Goal: Communication & Community: Answer question/provide support

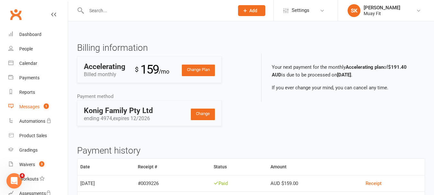
click at [32, 105] on div "Messages" at bounding box center [29, 106] width 20 height 5
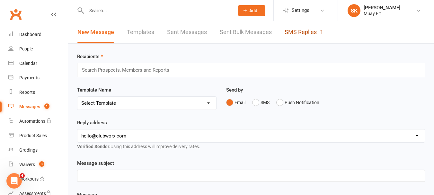
click at [299, 36] on link "SMS Replies 1" at bounding box center [303, 32] width 39 height 22
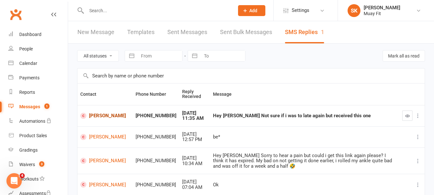
click at [98, 117] on link "[PERSON_NAME]" at bounding box center [104, 116] width 49 height 6
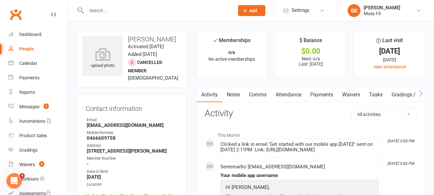
click at [423, 94] on button "button" at bounding box center [420, 94] width 8 height 14
click at [422, 94] on icon "button" at bounding box center [421, 93] width 4 height 7
click at [402, 96] on link "Mobile App" at bounding box center [407, 94] width 35 height 15
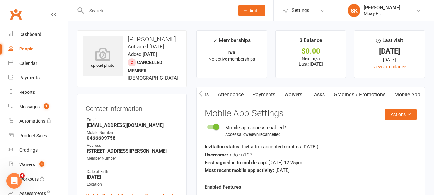
click at [201, 92] on icon "button" at bounding box center [201, 93] width 4 height 6
click at [260, 94] on link "Comms" at bounding box center [257, 94] width 27 height 15
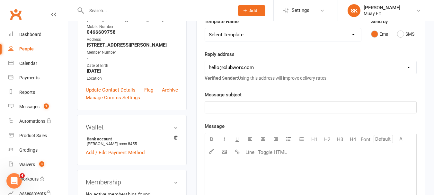
scroll to position [96, 0]
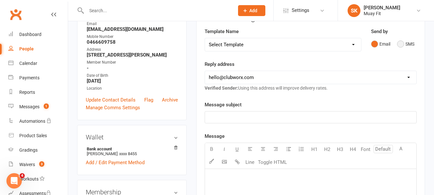
click at [402, 43] on button "SMS" at bounding box center [405, 44] width 17 height 12
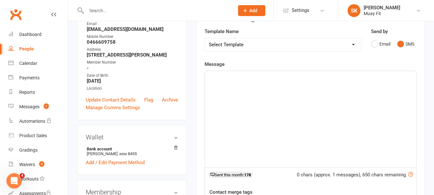
scroll to position [112, 0]
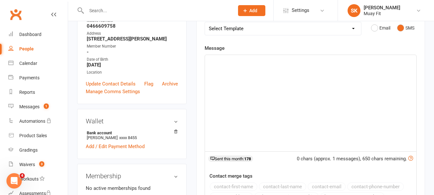
click at [234, 100] on div "﻿" at bounding box center [310, 103] width 211 height 96
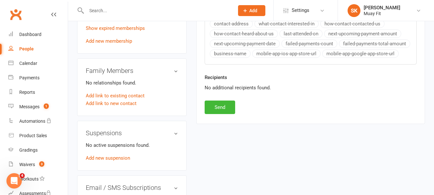
scroll to position [284, 0]
click at [220, 111] on button "Send" at bounding box center [220, 107] width 31 height 13
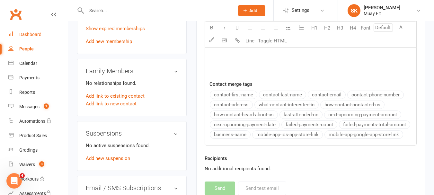
click at [33, 35] on div "Dashboard" at bounding box center [30, 34] width 22 height 5
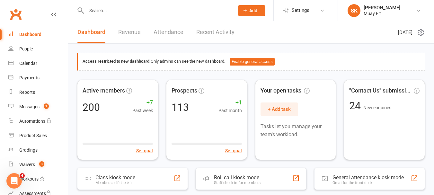
click at [121, 7] on input "text" at bounding box center [156, 10] width 145 height 9
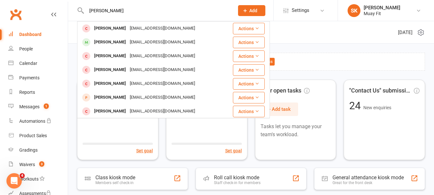
type input "[PERSON_NAME]"
click at [106, 44] on div "[PERSON_NAME]" at bounding box center [110, 42] width 36 height 9
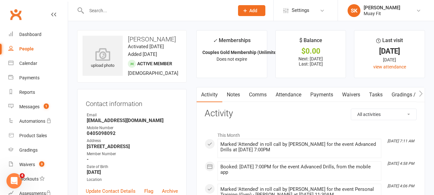
click at [111, 15] on input "text" at bounding box center [156, 10] width 145 height 9
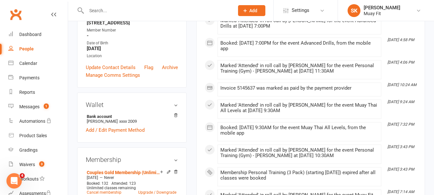
scroll to position [126, 0]
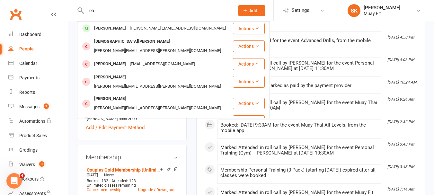
type input "c"
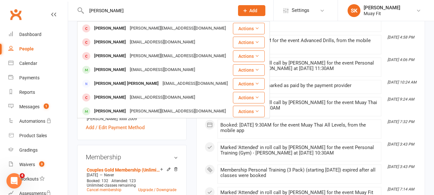
type input "[PERSON_NAME]"
click at [95, 73] on div "[PERSON_NAME]" at bounding box center [110, 69] width 36 height 9
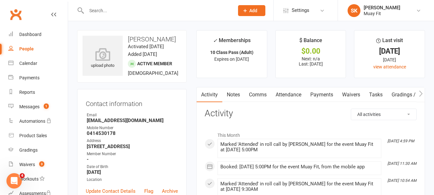
click at [98, 8] on input "text" at bounding box center [156, 10] width 145 height 9
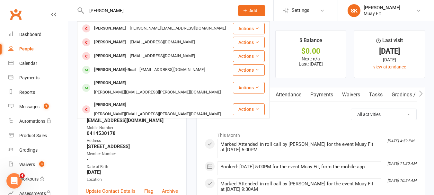
type input "[PERSON_NAME]"
click at [108, 71] on div "[PERSON_NAME]-Real" at bounding box center [114, 69] width 45 height 9
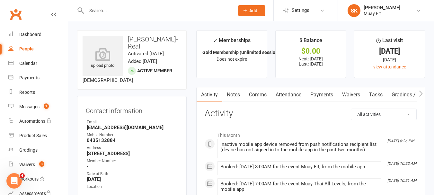
scroll to position [0, 60]
click at [401, 94] on link "Mobile App" at bounding box center [407, 94] width 35 height 15
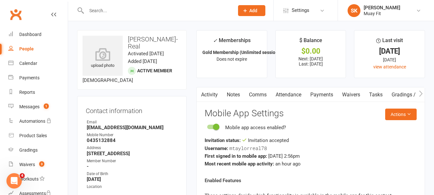
click at [206, 97] on link "Activity" at bounding box center [210, 94] width 26 height 15
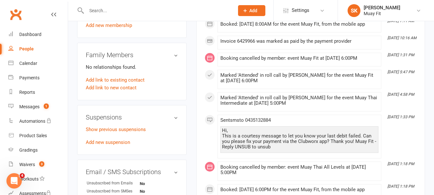
scroll to position [324, 0]
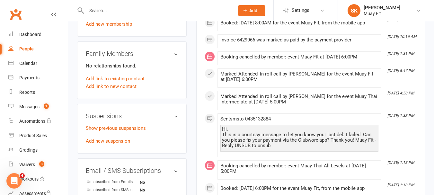
click at [109, 11] on input "text" at bounding box center [156, 10] width 145 height 9
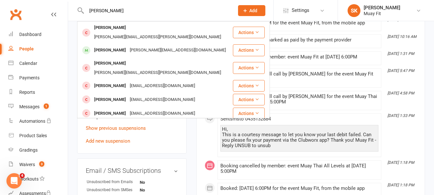
type input "[PERSON_NAME]"
click at [99, 46] on div "[PERSON_NAME]" at bounding box center [110, 50] width 36 height 9
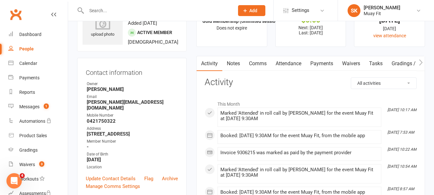
scroll to position [44, 0]
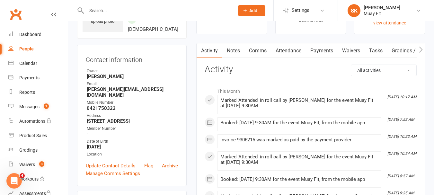
click at [94, 9] on input "text" at bounding box center [156, 10] width 145 height 9
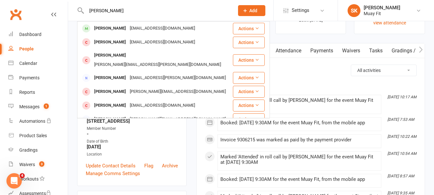
type input "[PERSON_NAME]"
click at [94, 33] on div "[PERSON_NAME] [EMAIL_ADDRESS][DOMAIN_NAME]" at bounding box center [155, 28] width 154 height 13
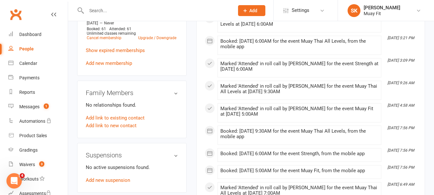
scroll to position [278, 0]
click at [97, 9] on input "text" at bounding box center [156, 10] width 145 height 9
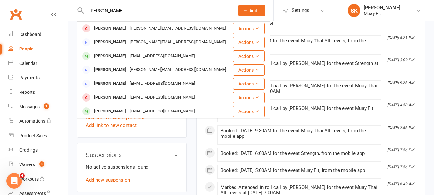
type input "[PERSON_NAME]"
click at [95, 111] on div "[PERSON_NAME]" at bounding box center [110, 111] width 36 height 9
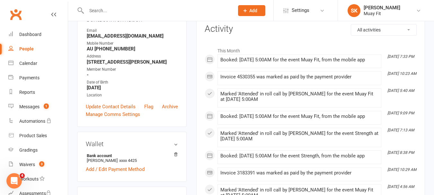
scroll to position [90, 0]
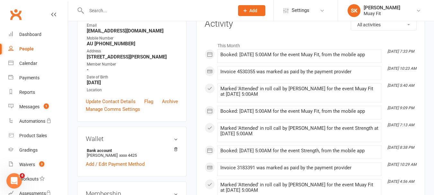
click at [114, 12] on input "text" at bounding box center [156, 10] width 145 height 9
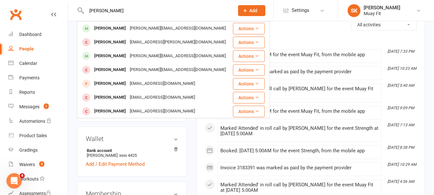
type input "[PERSON_NAME]"
click at [102, 33] on div "[PERSON_NAME] [PERSON_NAME][EMAIL_ADDRESS][DOMAIN_NAME]" at bounding box center [155, 28] width 154 height 13
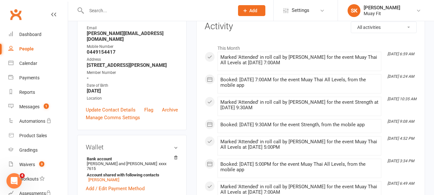
scroll to position [144, 0]
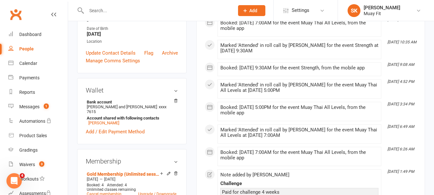
click at [101, 11] on input "text" at bounding box center [156, 10] width 145 height 9
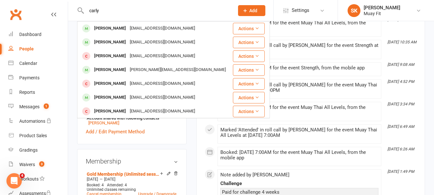
type input "carly"
click at [97, 43] on div "[PERSON_NAME]" at bounding box center [110, 42] width 36 height 9
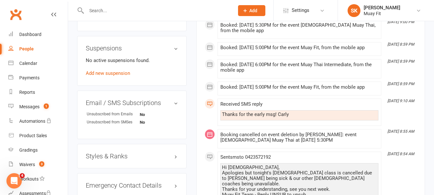
scroll to position [397, 0]
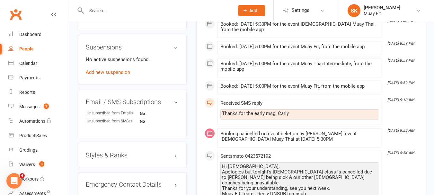
click at [99, 17] on div at bounding box center [153, 10] width 153 height 21
click at [190, 13] on input "text" at bounding box center [156, 10] width 145 height 9
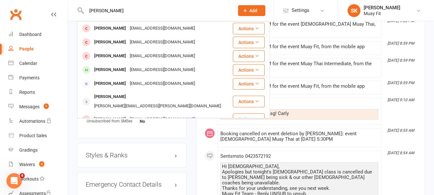
type input "[PERSON_NAME]"
click at [106, 69] on div "[PERSON_NAME]" at bounding box center [110, 69] width 36 height 9
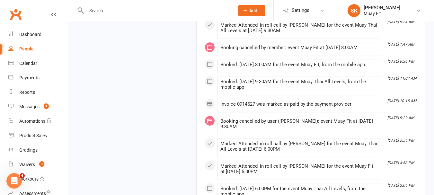
scroll to position [1660, 0]
click at [113, 11] on input "text" at bounding box center [156, 10] width 145 height 9
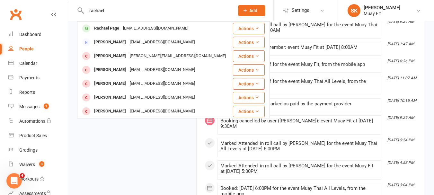
type input "rachael"
click at [103, 30] on div "Rachael Page" at bounding box center [106, 28] width 29 height 9
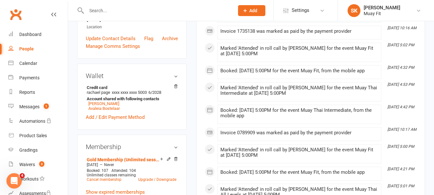
scroll to position [153, 0]
click at [106, 11] on input "text" at bounding box center [156, 10] width 145 height 9
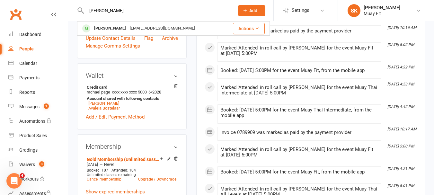
type input "[PERSON_NAME]"
click at [103, 28] on div "[PERSON_NAME]" at bounding box center [110, 28] width 36 height 9
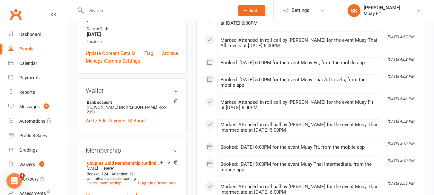
scroll to position [144, 0]
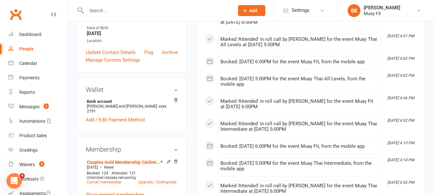
click at [102, 11] on input "text" at bounding box center [156, 10] width 145 height 9
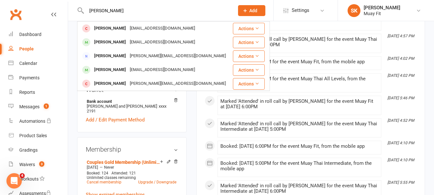
type input "[PERSON_NAME]"
click at [98, 44] on div "[PERSON_NAME]" at bounding box center [110, 42] width 36 height 9
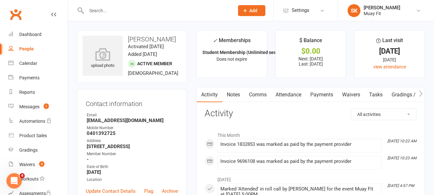
click at [97, 9] on input "text" at bounding box center [156, 10] width 145 height 9
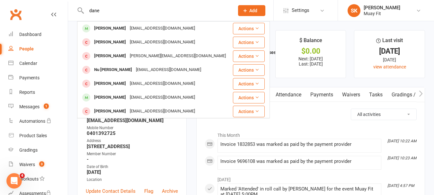
type input "dane"
click at [100, 33] on div "[PERSON_NAME]" at bounding box center [110, 28] width 36 height 9
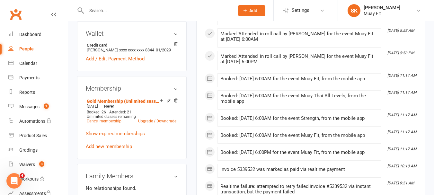
scroll to position [199, 0]
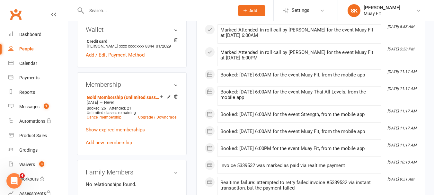
click at [100, 12] on input "text" at bounding box center [156, 10] width 145 height 9
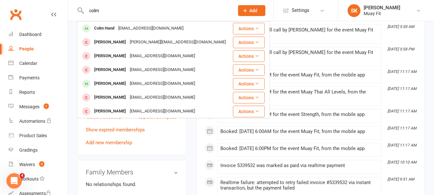
type input "colm"
click at [99, 33] on div "Colm Hand" at bounding box center [104, 28] width 24 height 9
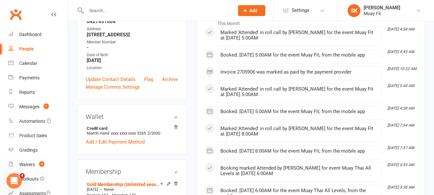
scroll to position [118, 0]
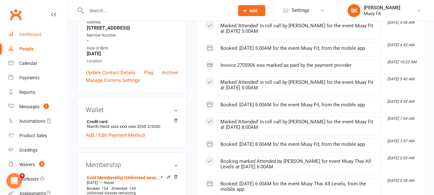
click at [25, 32] on div "Dashboard" at bounding box center [30, 34] width 22 height 5
